Goal: Navigation & Orientation: Go to known website

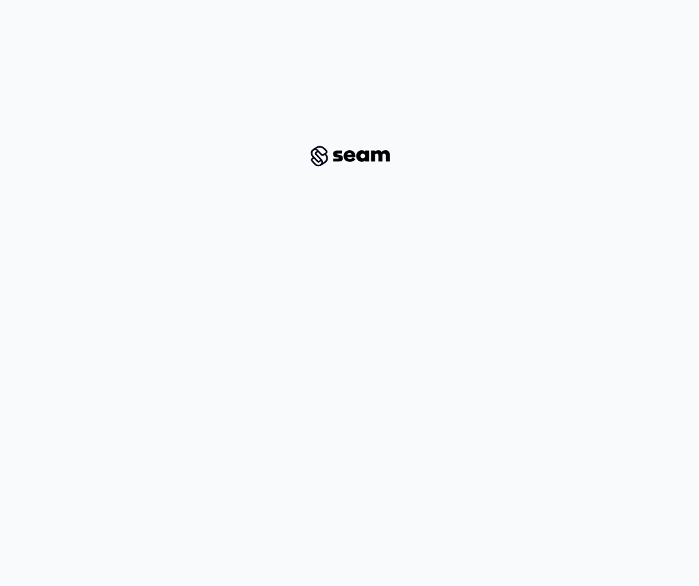
click at [349, 133] on div at bounding box center [349, 156] width 607 height 270
